Goal: Navigation & Orientation: Find specific page/section

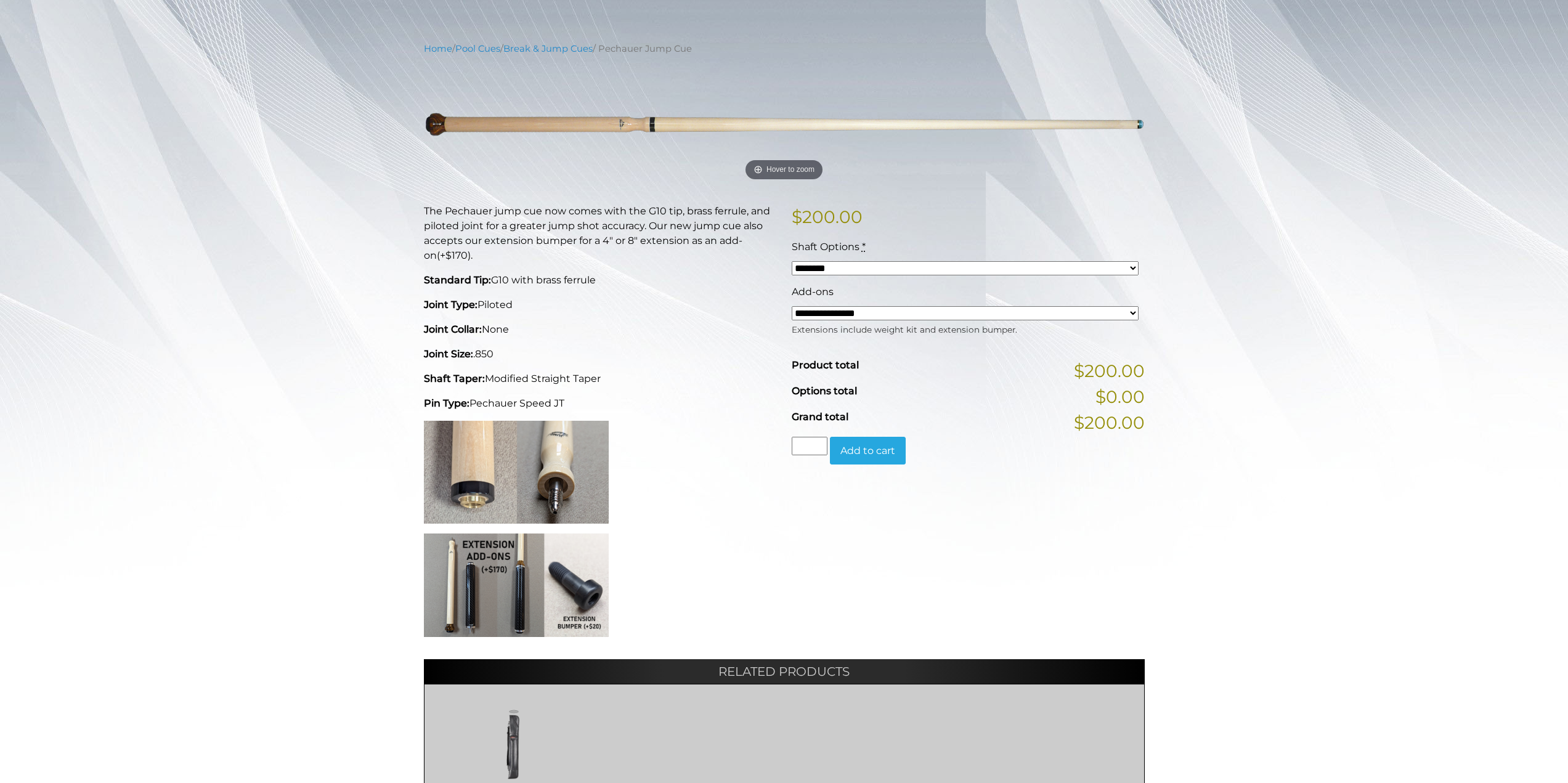
scroll to position [125, 0]
click at [931, 254] on div "Shaft Options *" at bounding box center [965, 245] width 347 height 14
click at [937, 262] on select "******** ******** ********" at bounding box center [965, 267] width 347 height 14
click at [950, 239] on div "Shaft Options *" at bounding box center [965, 245] width 347 height 14
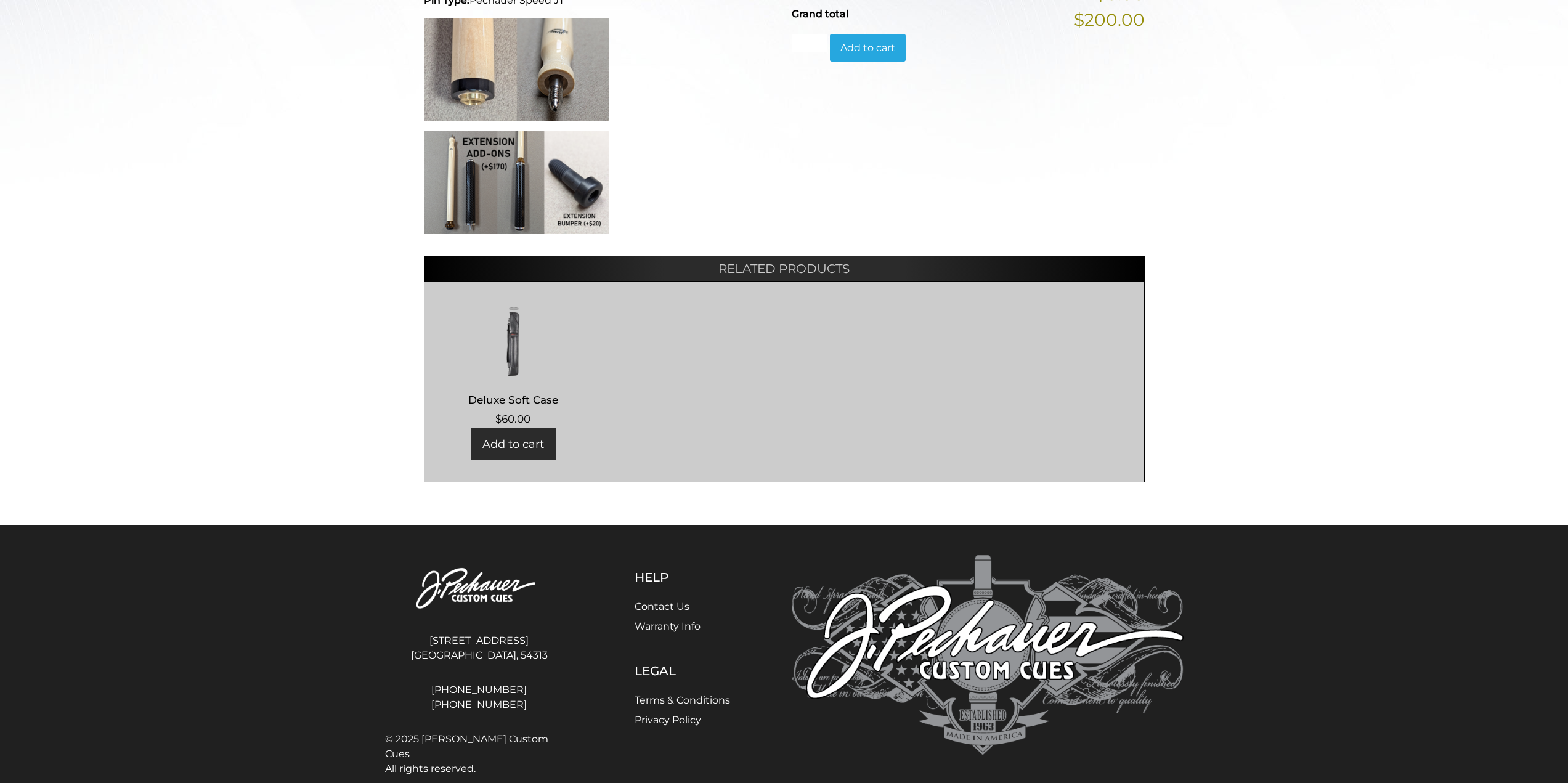
scroll to position [550, 0]
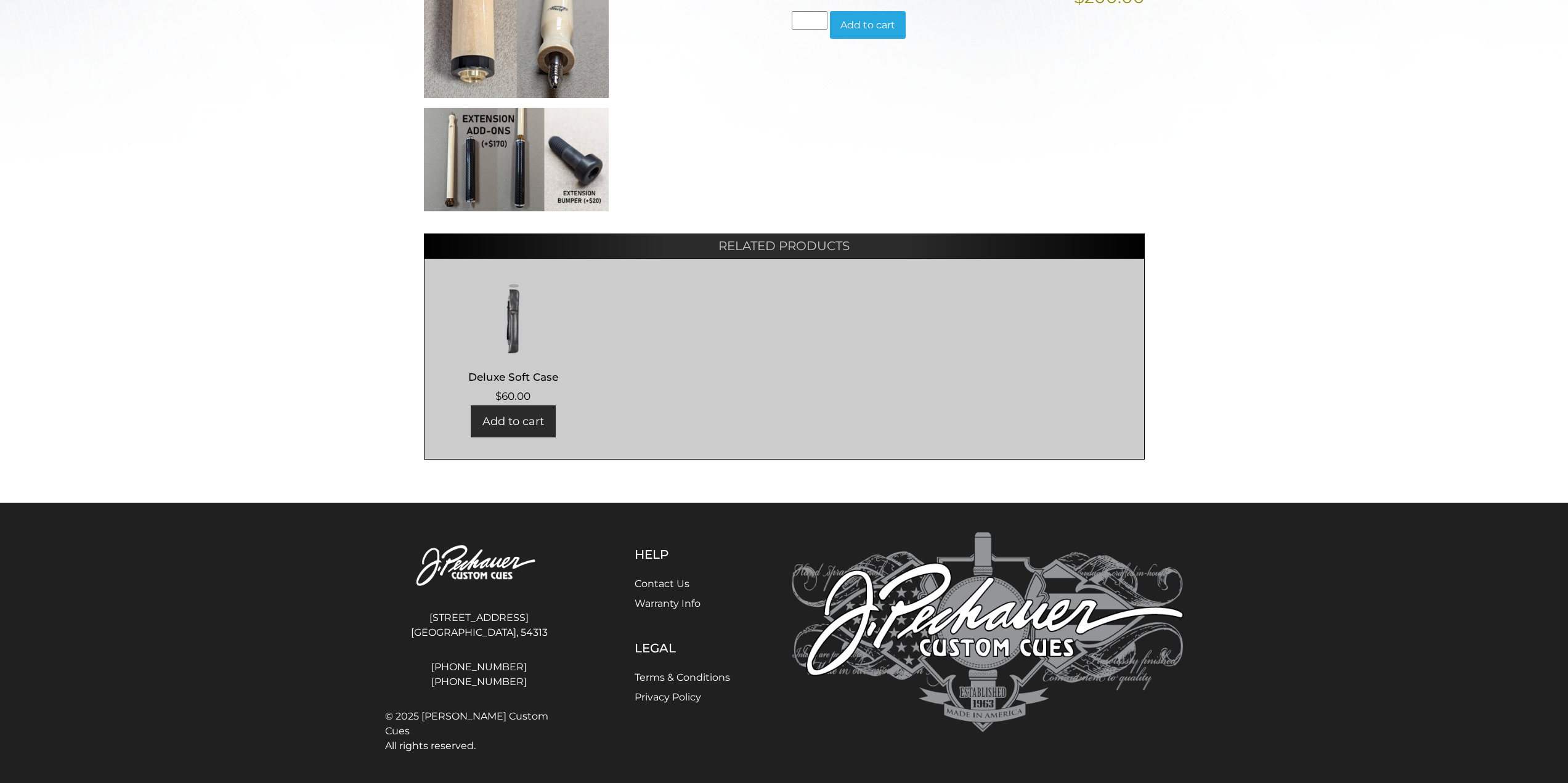
click at [518, 347] on img at bounding box center [513, 317] width 153 height 74
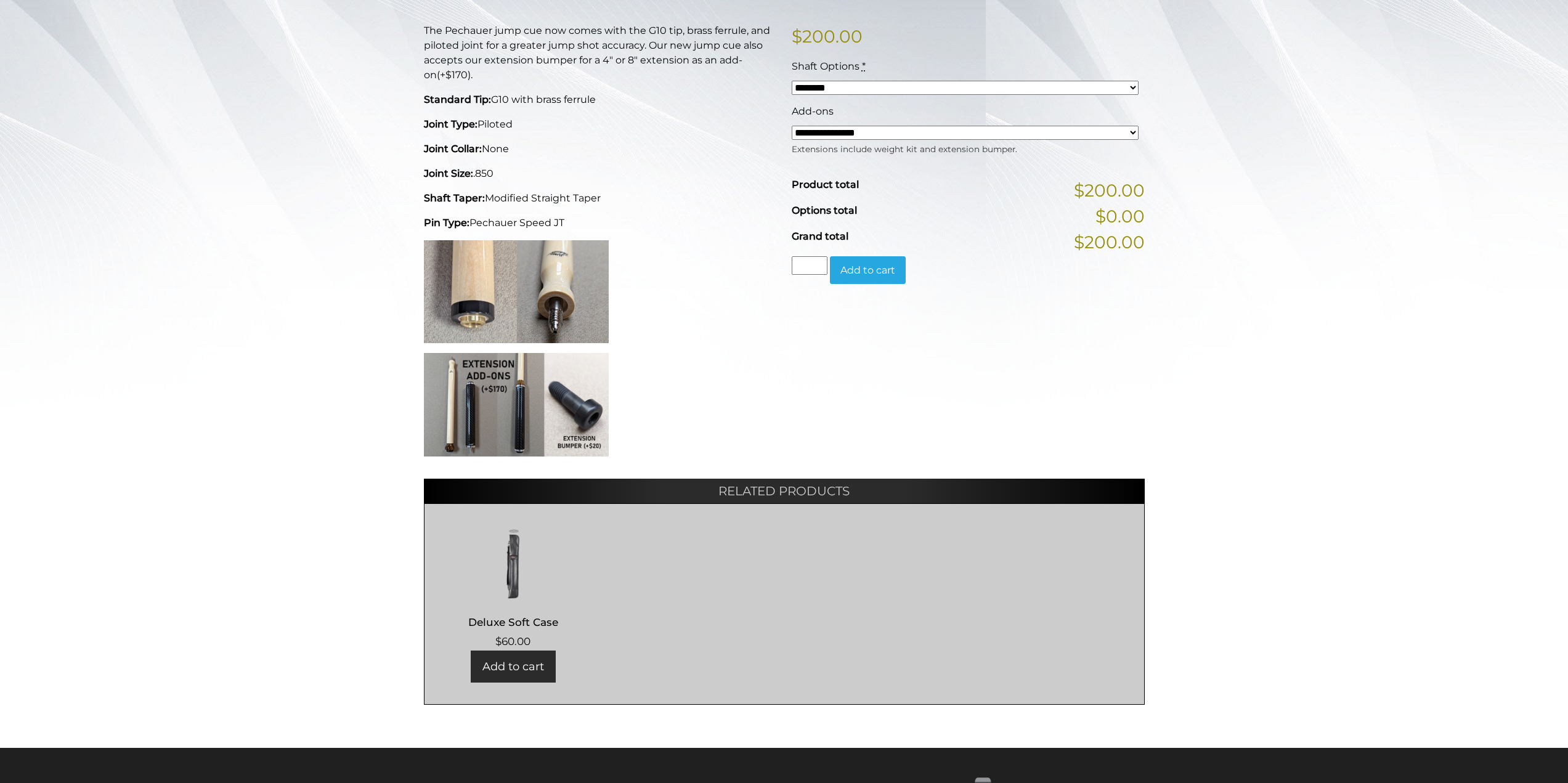
scroll to position [294, 0]
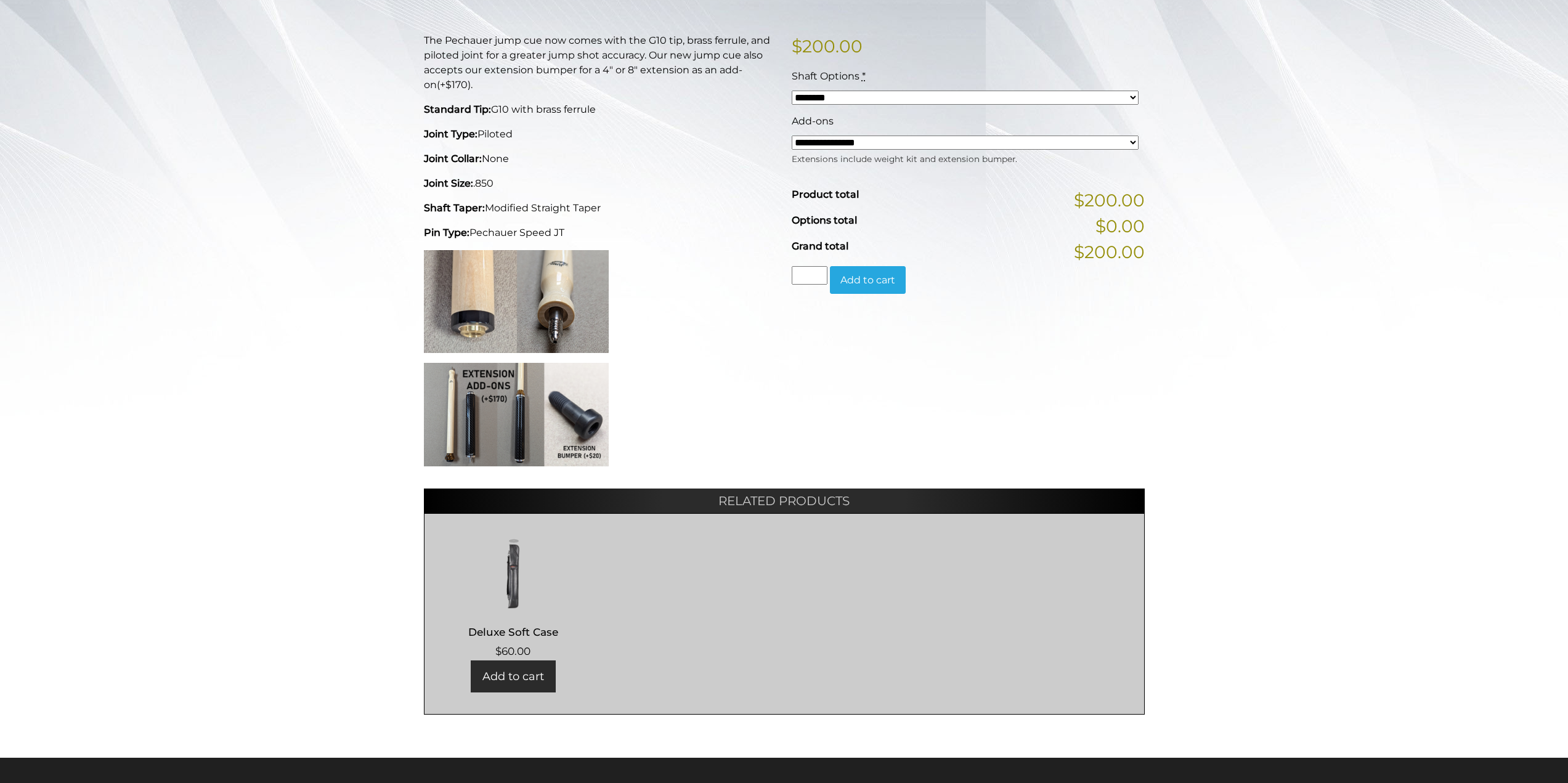
click at [493, 391] on img at bounding box center [516, 414] width 185 height 103
click at [492, 389] on img at bounding box center [516, 414] width 185 height 103
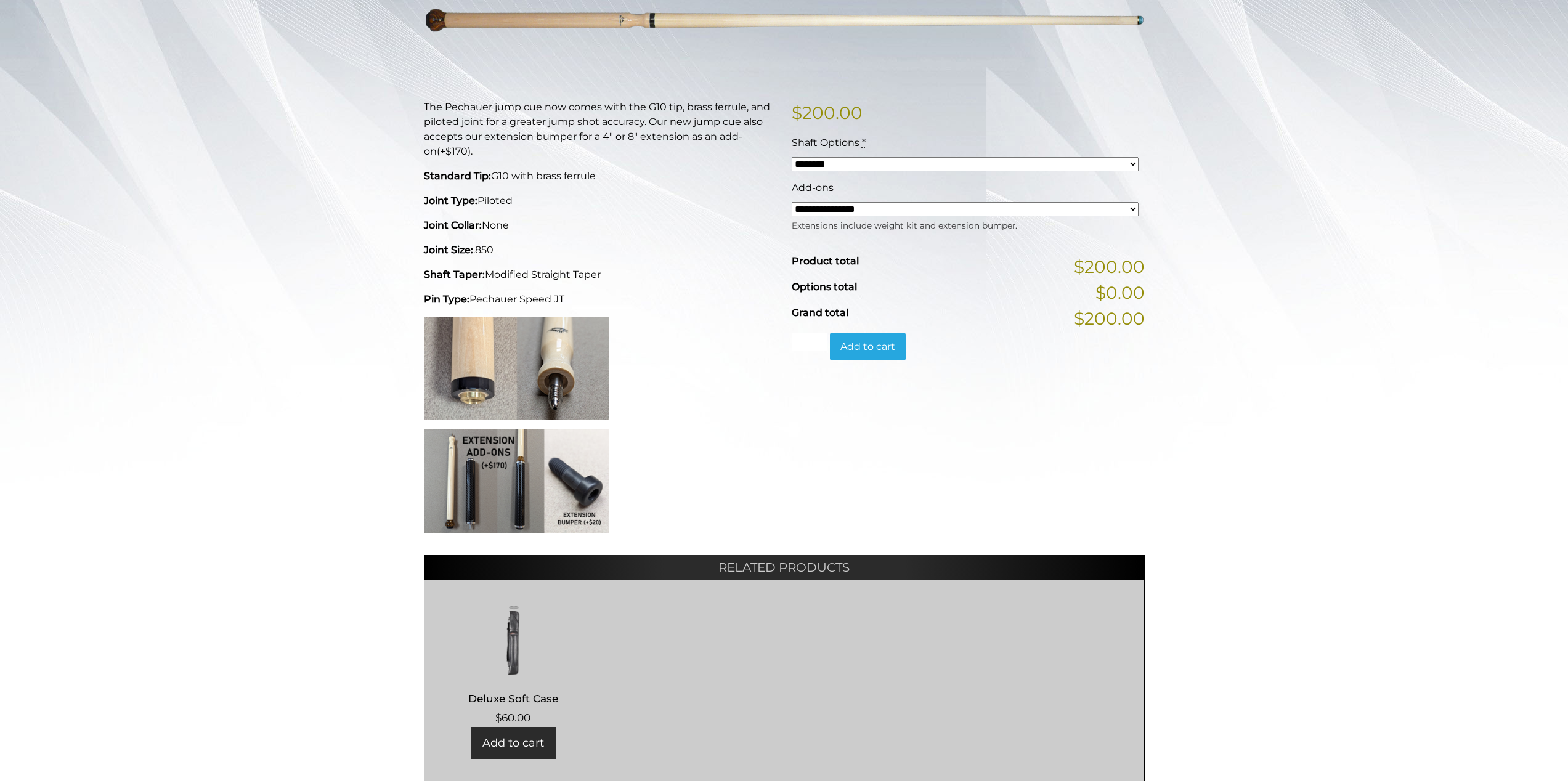
scroll to position [0, 0]
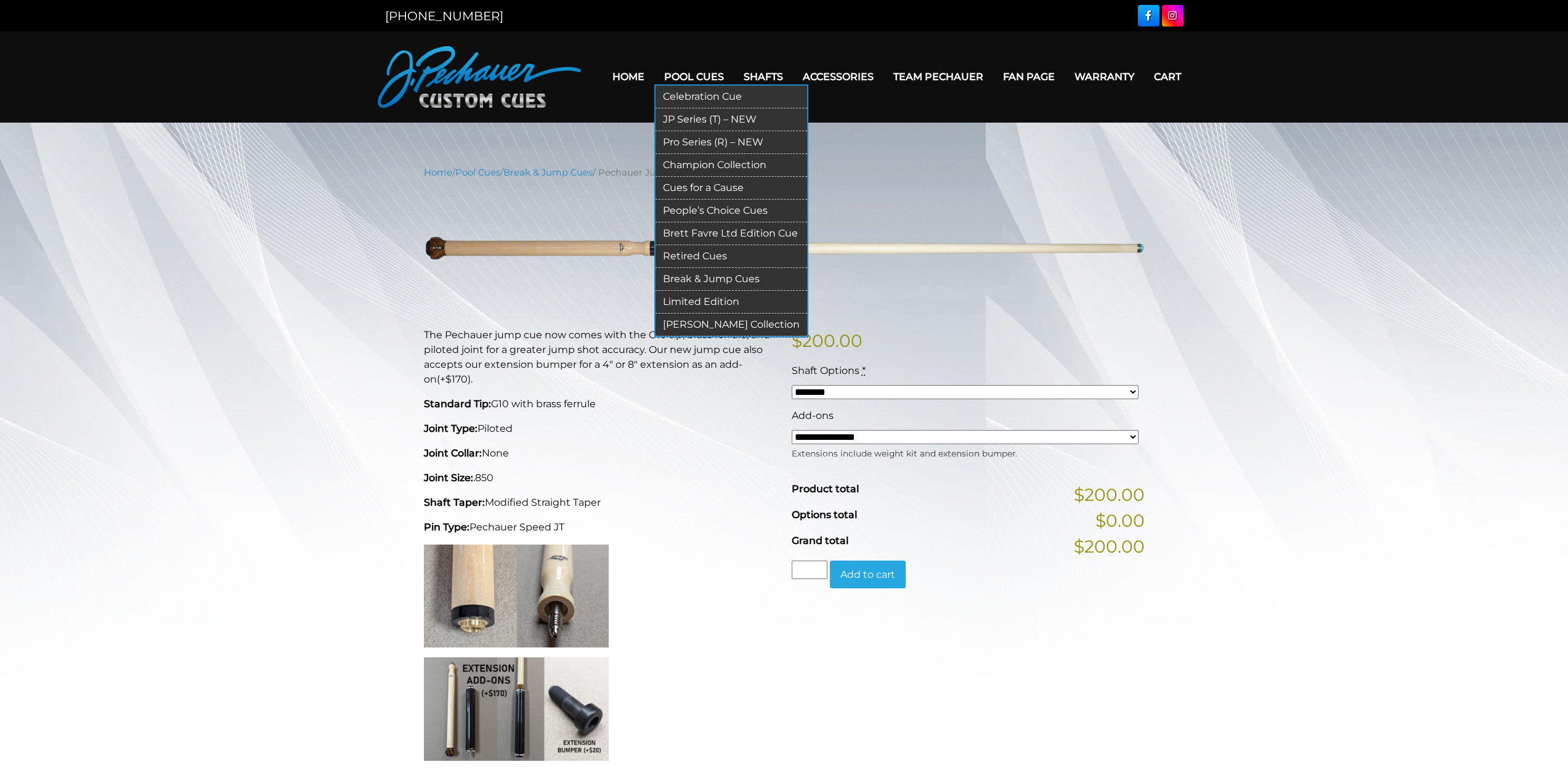
click at [770, 278] on link "Break & Jump Cues" at bounding box center [731, 279] width 152 height 22
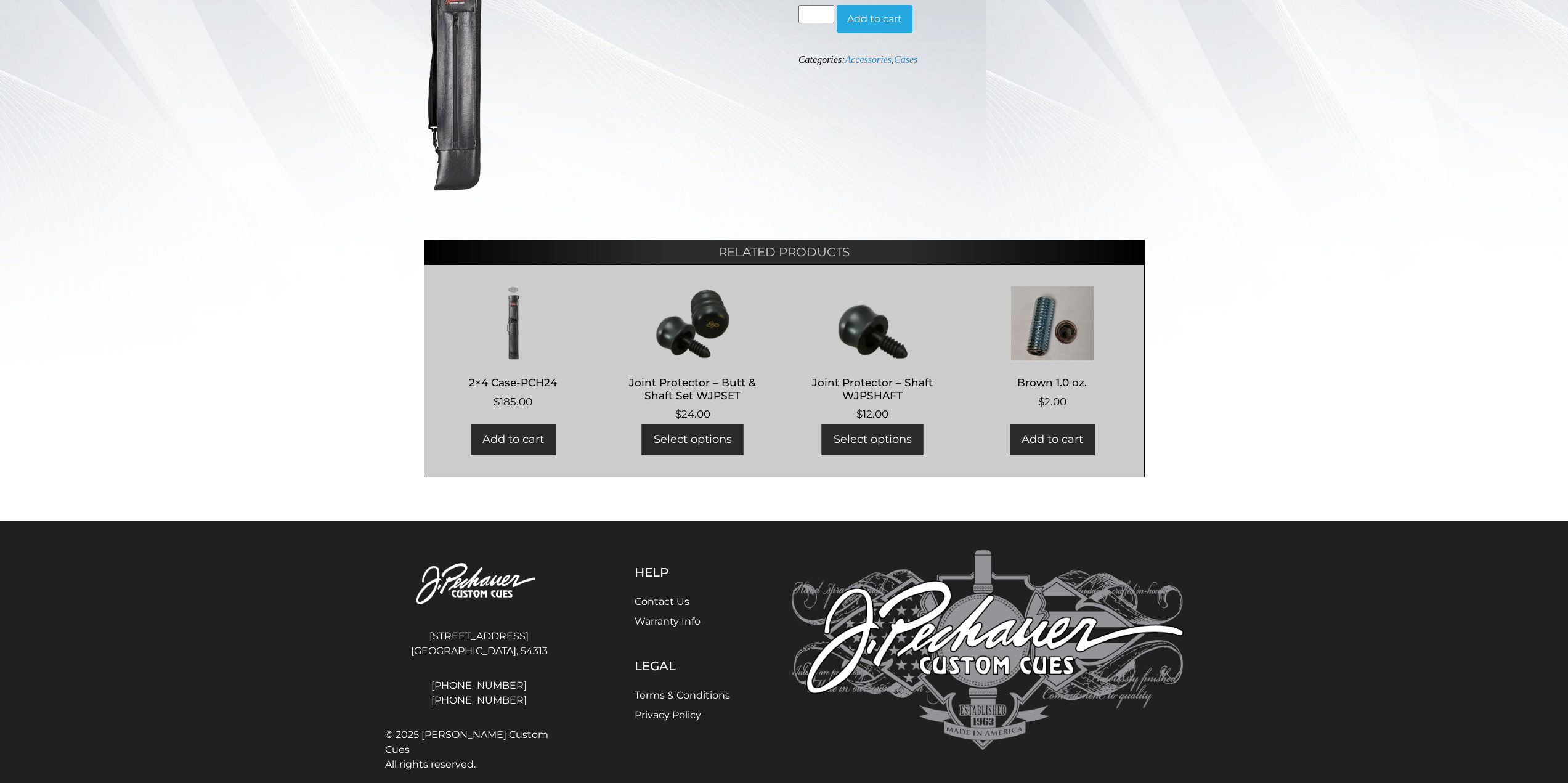
scroll to position [366, 0]
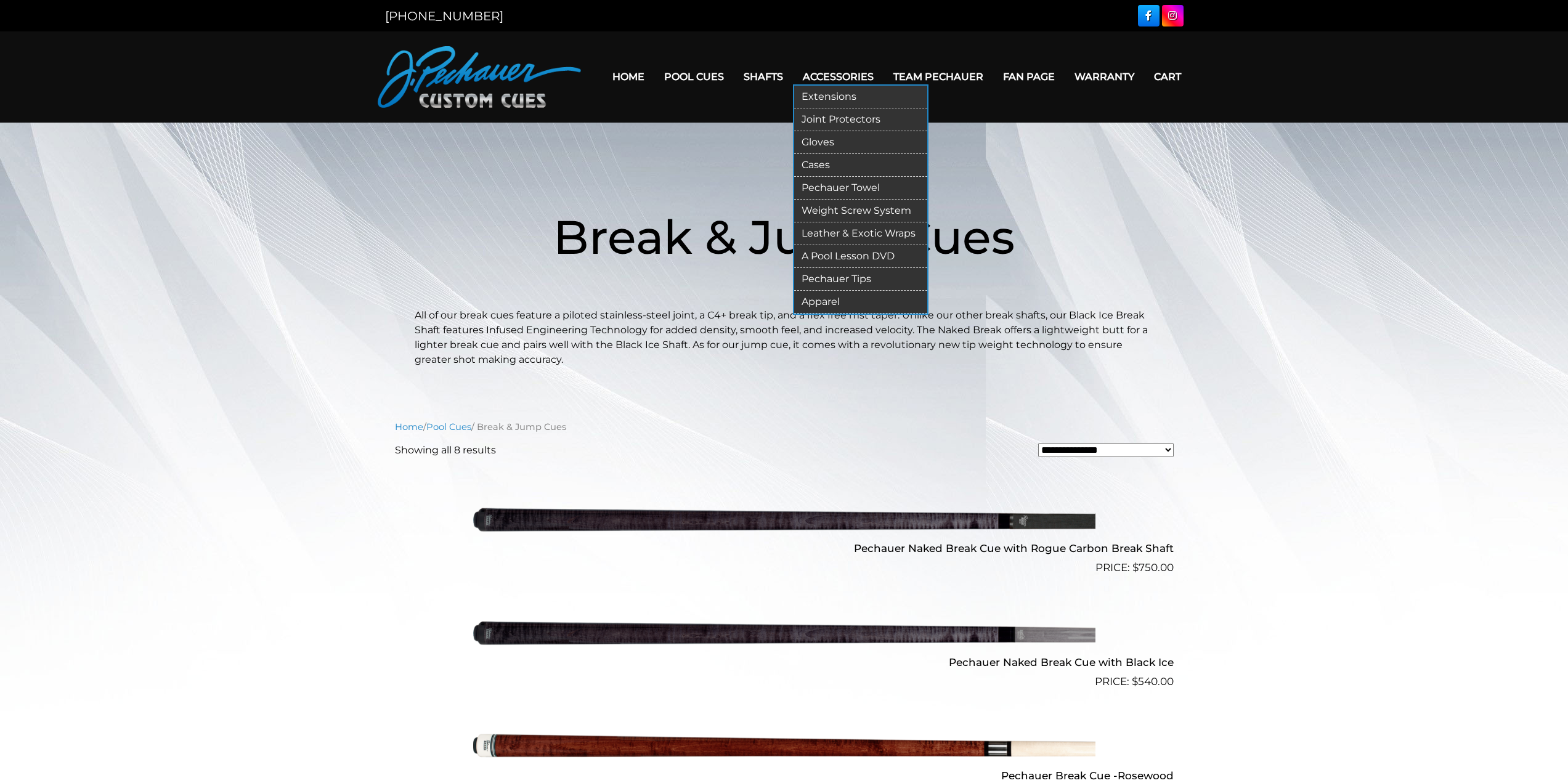
click at [855, 96] on link "Extensions" at bounding box center [861, 97] width 133 height 22
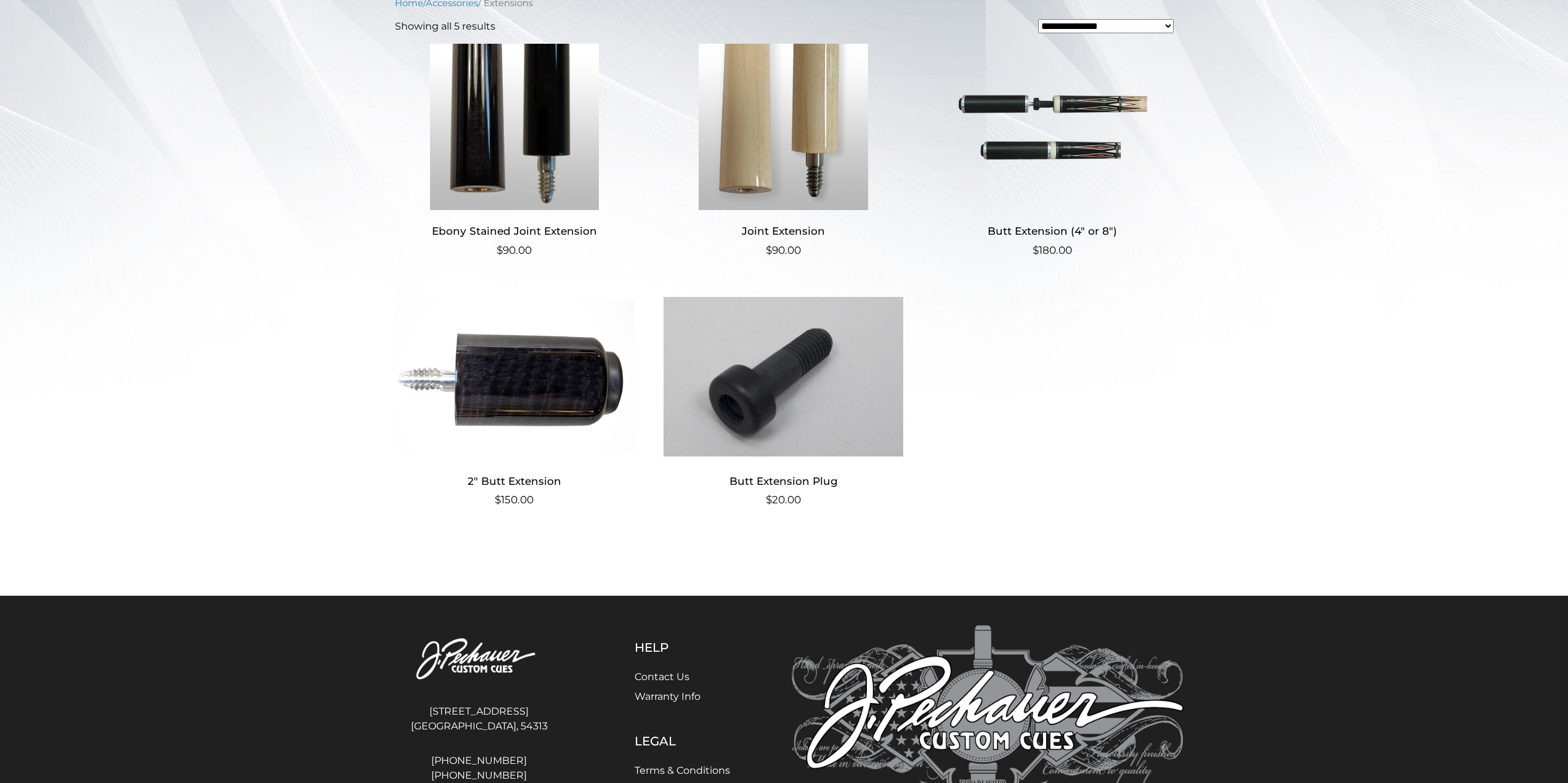
scroll to position [320, 0]
